Goal: Browse casually: Explore the website without a specific task or goal

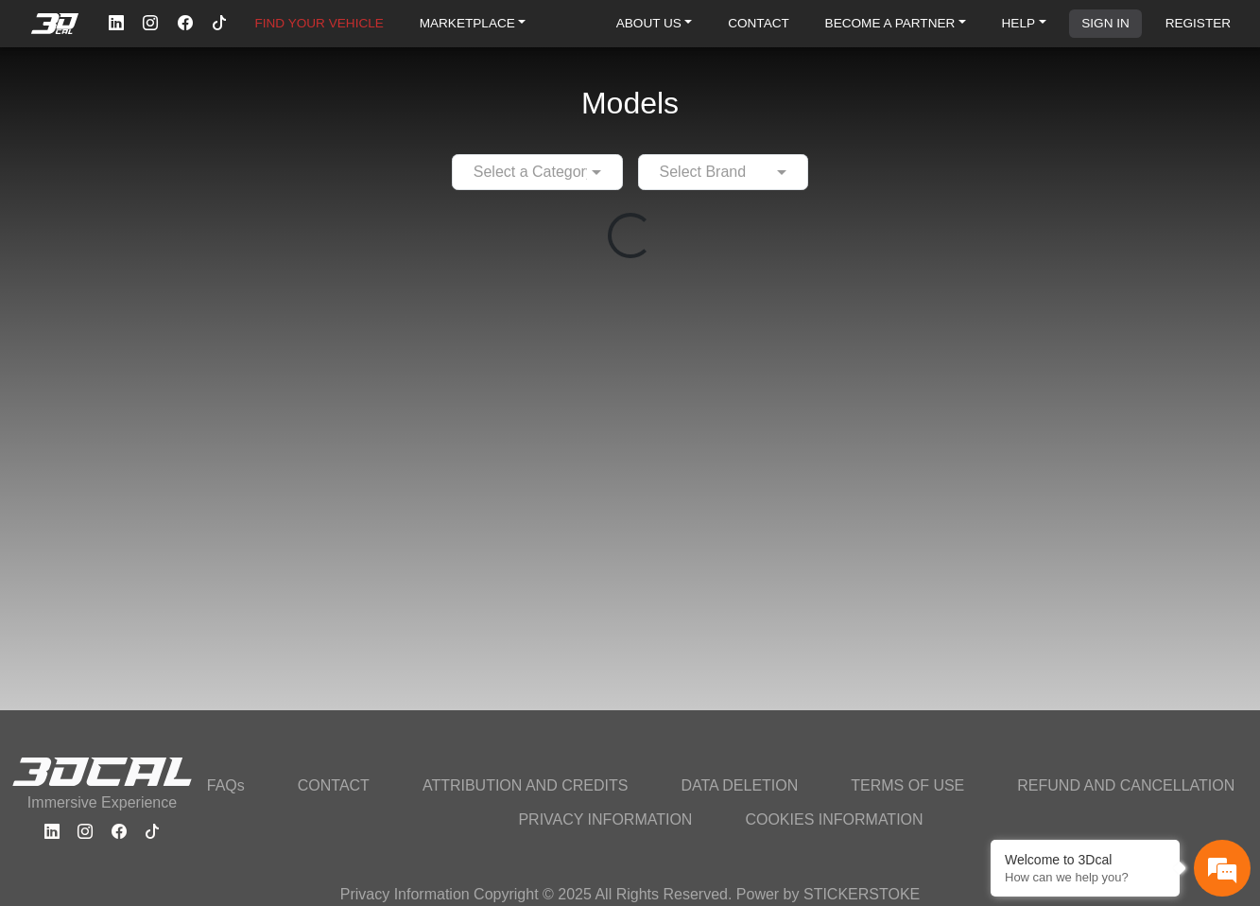
click at [1095, 29] on link "SIGN IN" at bounding box center [1105, 23] width 63 height 28
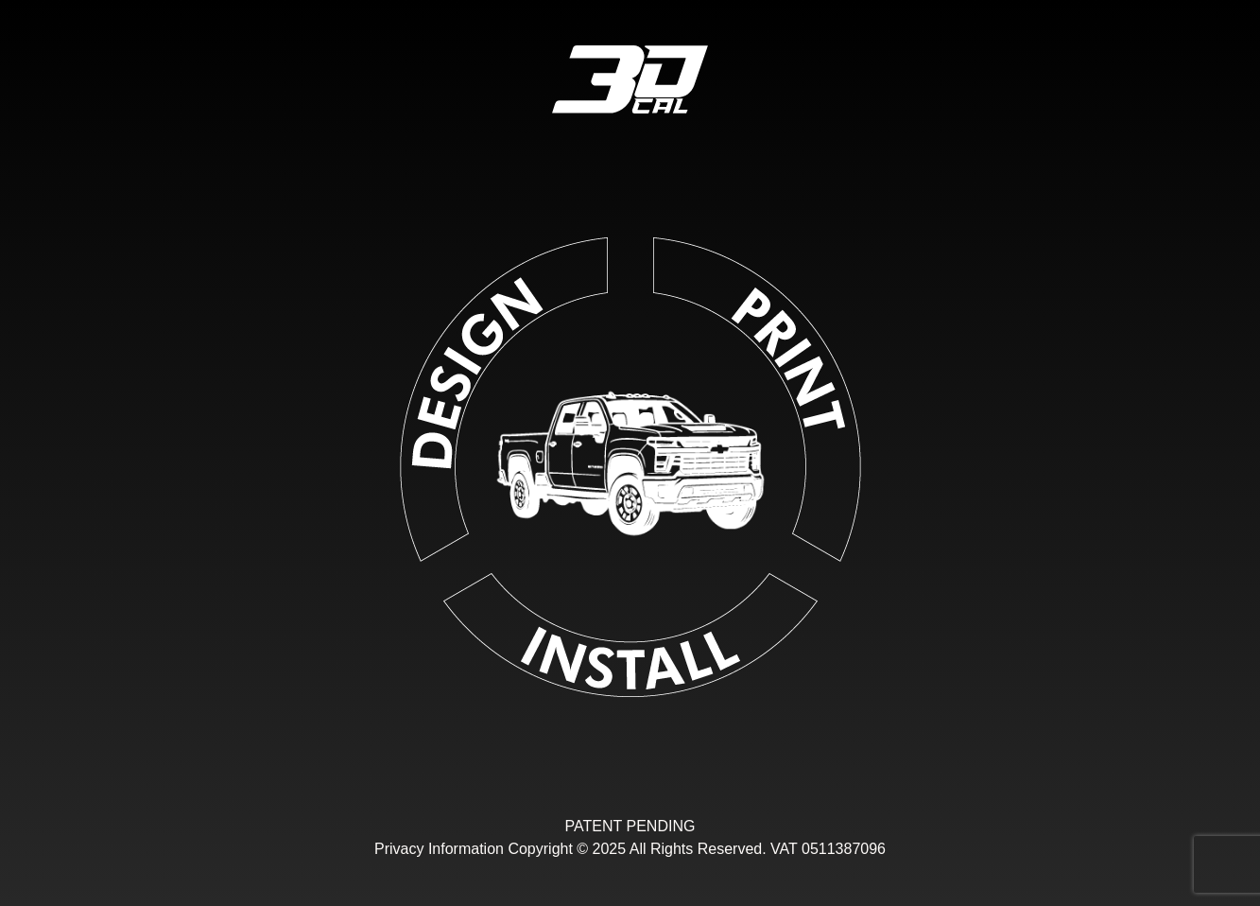
click at [425, 347] on img at bounding box center [630, 463] width 432 height 432
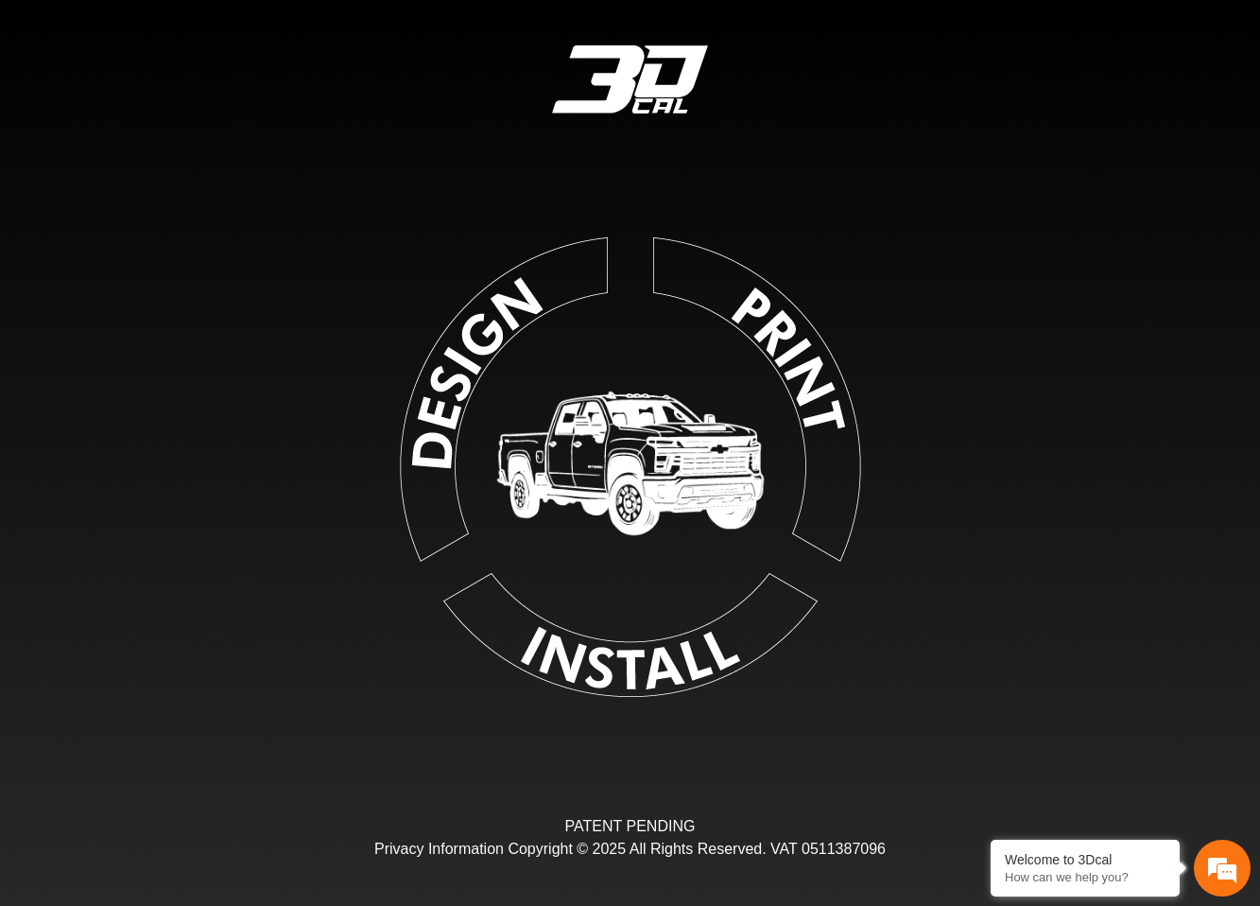
click at [458, 360] on img at bounding box center [514, 321] width 215 height 215
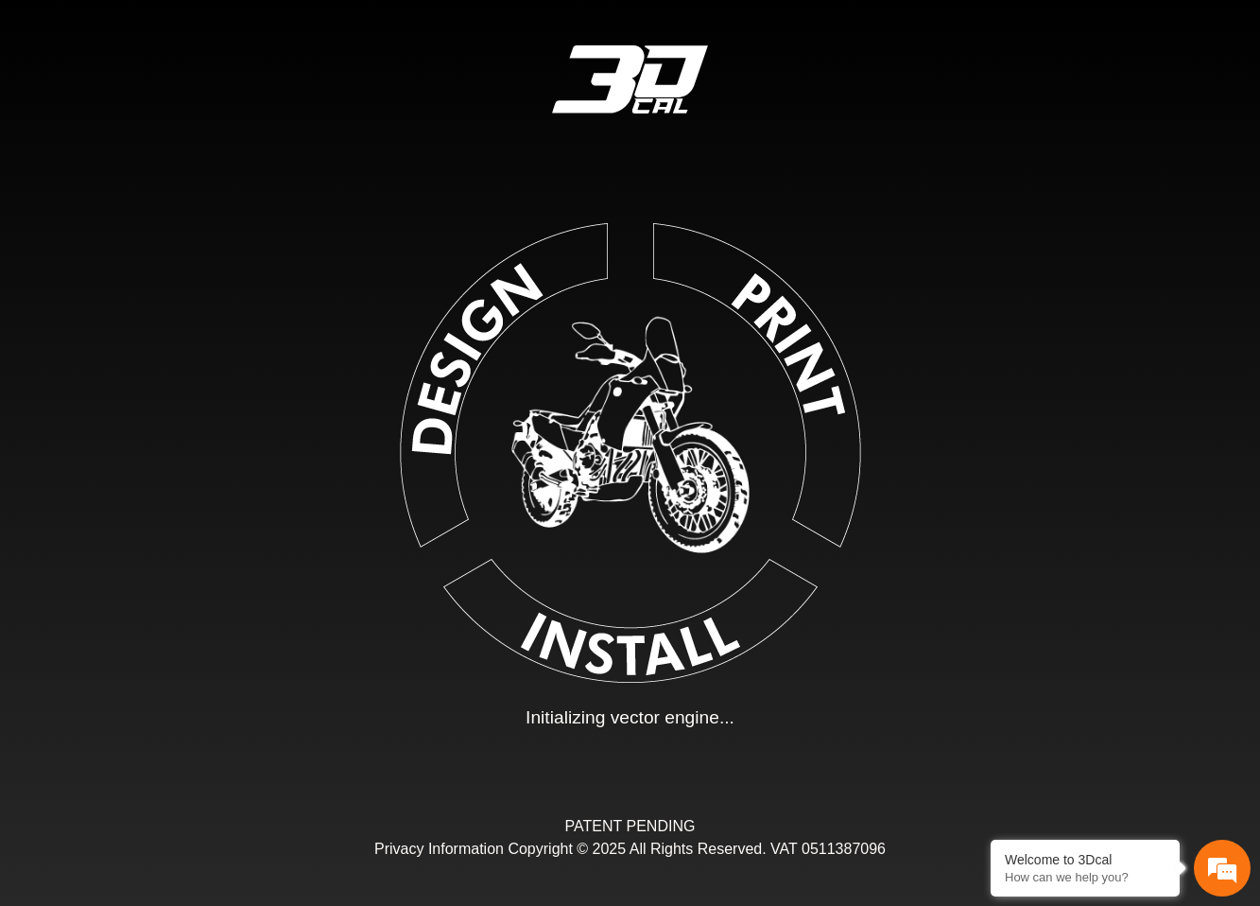
click at [476, 411] on img at bounding box center [630, 453] width 473 height 473
click at [457, 366] on img at bounding box center [630, 448] width 425 height 425
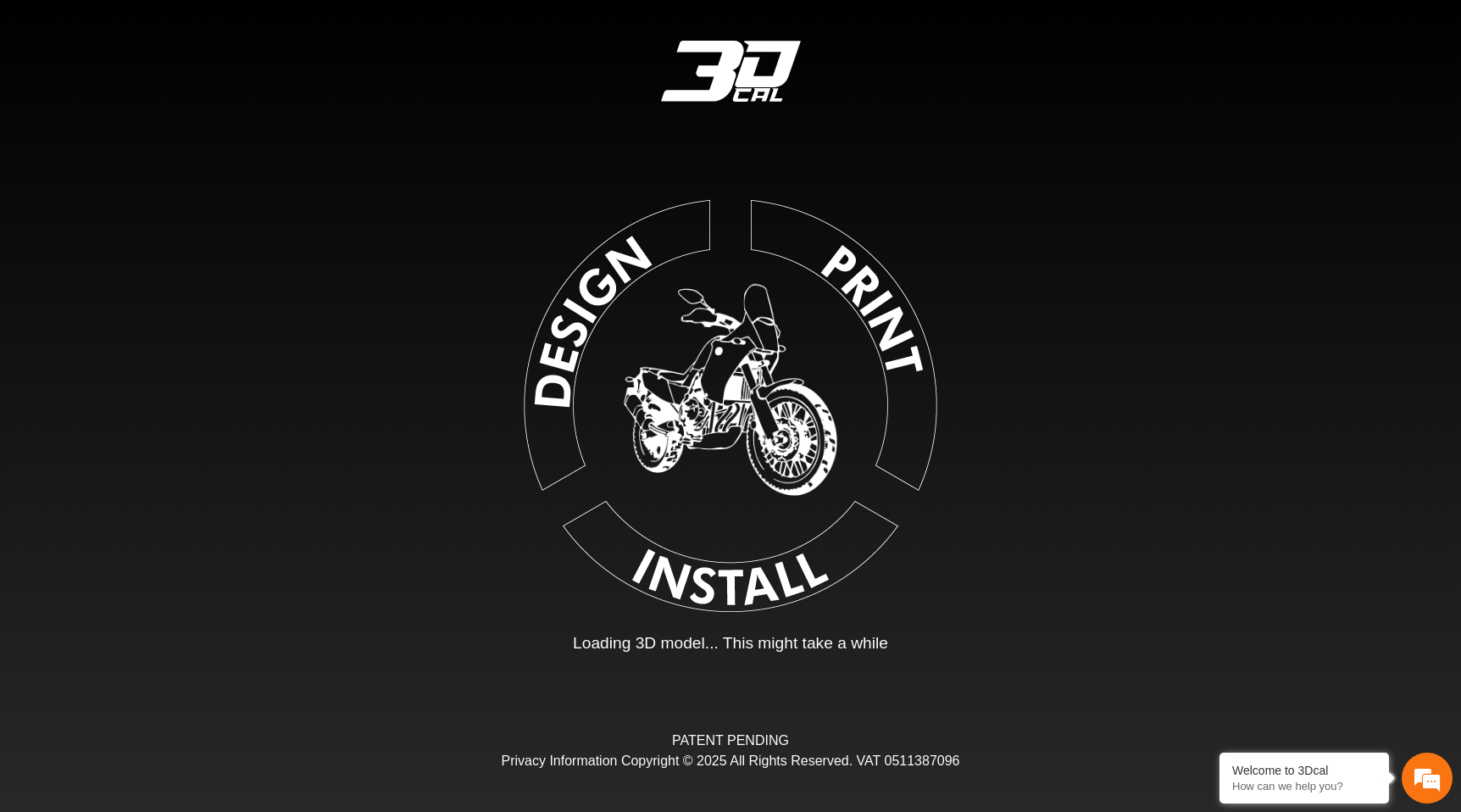
click at [599, 298] on img at bounding box center [731, 403] width 391 height 391
click at [599, 298] on img at bounding box center [730, 402] width 382 height 382
click at [599, 298] on img at bounding box center [730, 402] width 381 height 381
type input "*"
